Goal: Information Seeking & Learning: Learn about a topic

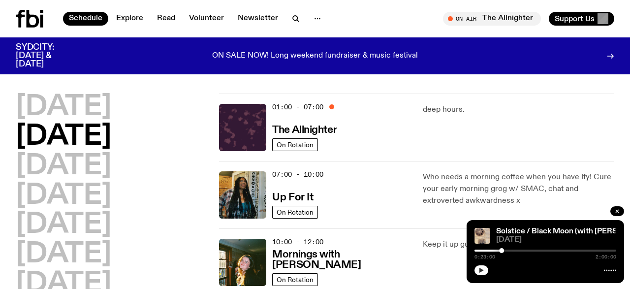
click at [481, 269] on icon "button" at bounding box center [481, 270] width 4 height 5
click at [484, 270] on button "button" at bounding box center [481, 270] width 14 height 10
click at [536, 116] on div "deep hours." at bounding box center [518, 127] width 191 height 47
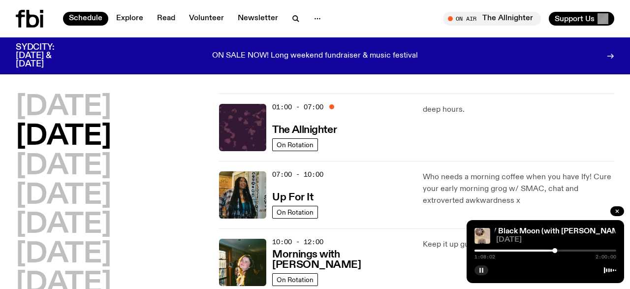
click at [476, 273] on button "button" at bounding box center [481, 270] width 14 height 10
click at [427, 221] on div "07:00 - 10:00 Up For It On Rotation Who needs a morning coffee when you have If…" at bounding box center [416, 194] width 395 height 67
click at [481, 270] on icon "button" at bounding box center [481, 270] width 4 height 5
